Goal: Ask a question: Seek information or help from site administrators or community

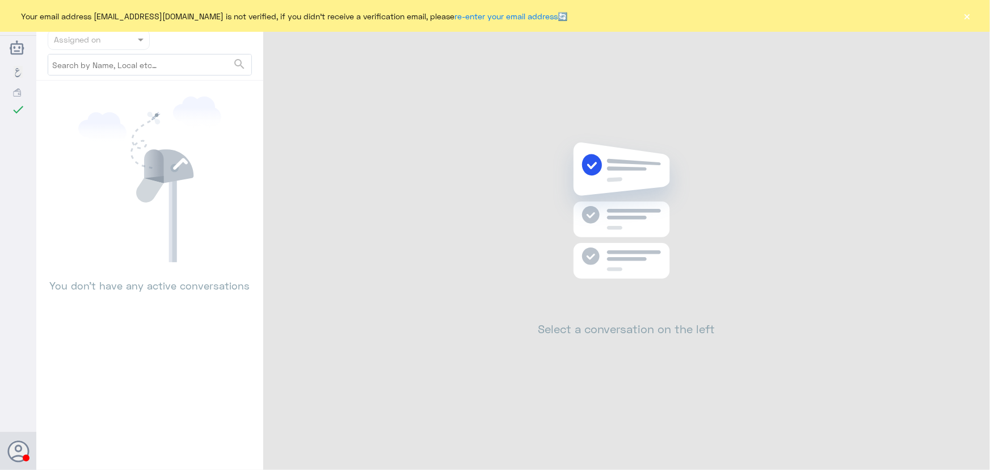
click at [965, 19] on button "×" at bounding box center [967, 15] width 11 height 11
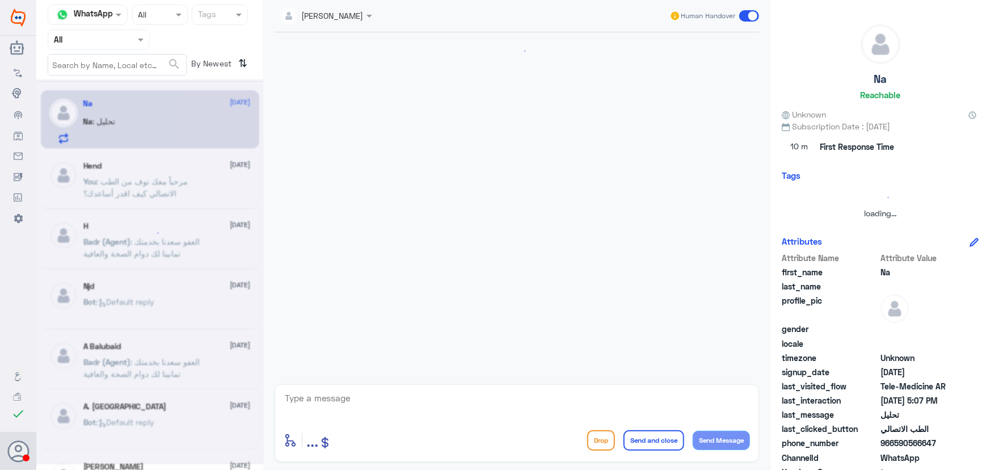
scroll to position [89, 0]
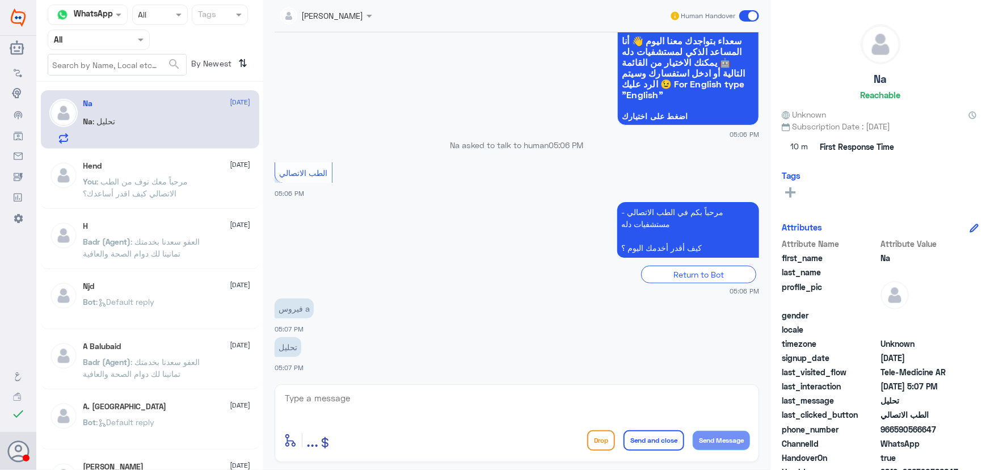
click at [398, 397] on textarea at bounding box center [517, 404] width 466 height 28
click at [409, 403] on textarea at bounding box center [517, 404] width 466 height 28
